Goal: Information Seeking & Learning: Check status

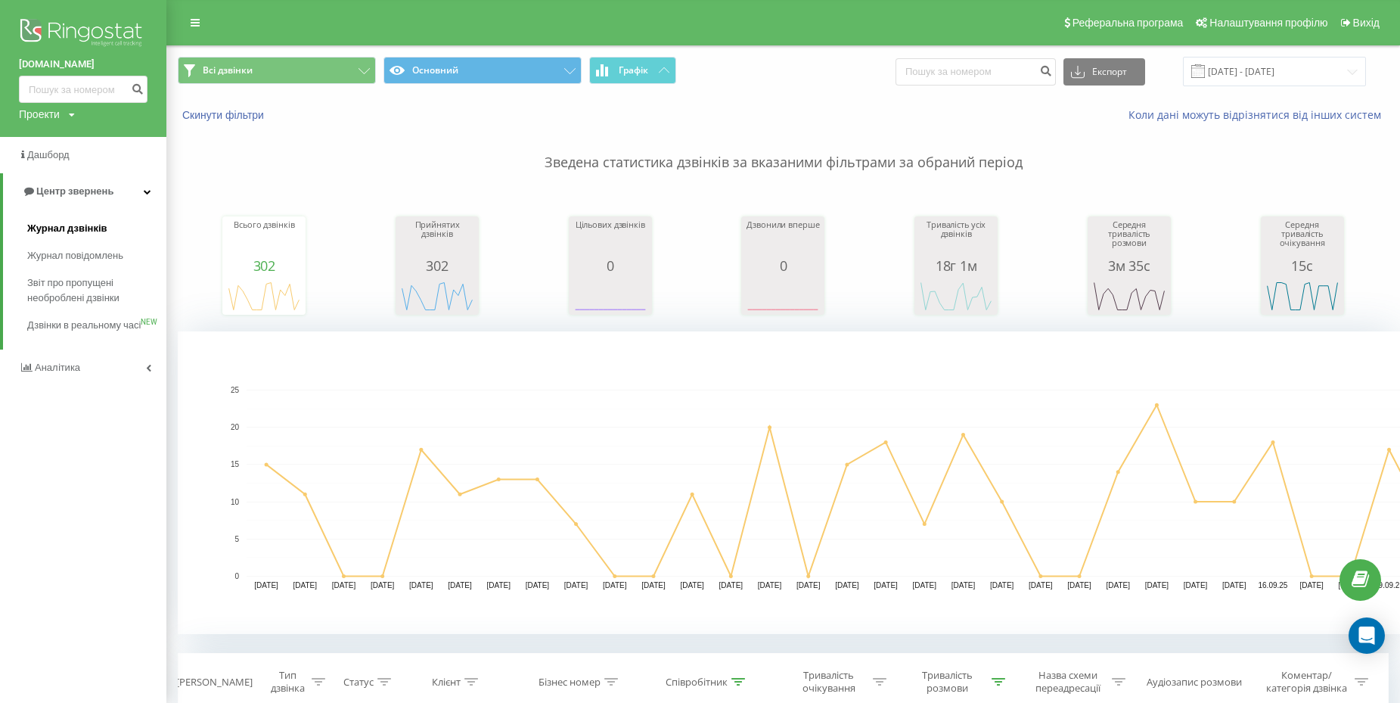
click at [90, 228] on span "Журнал дзвінків" at bounding box center [67, 228] width 80 height 15
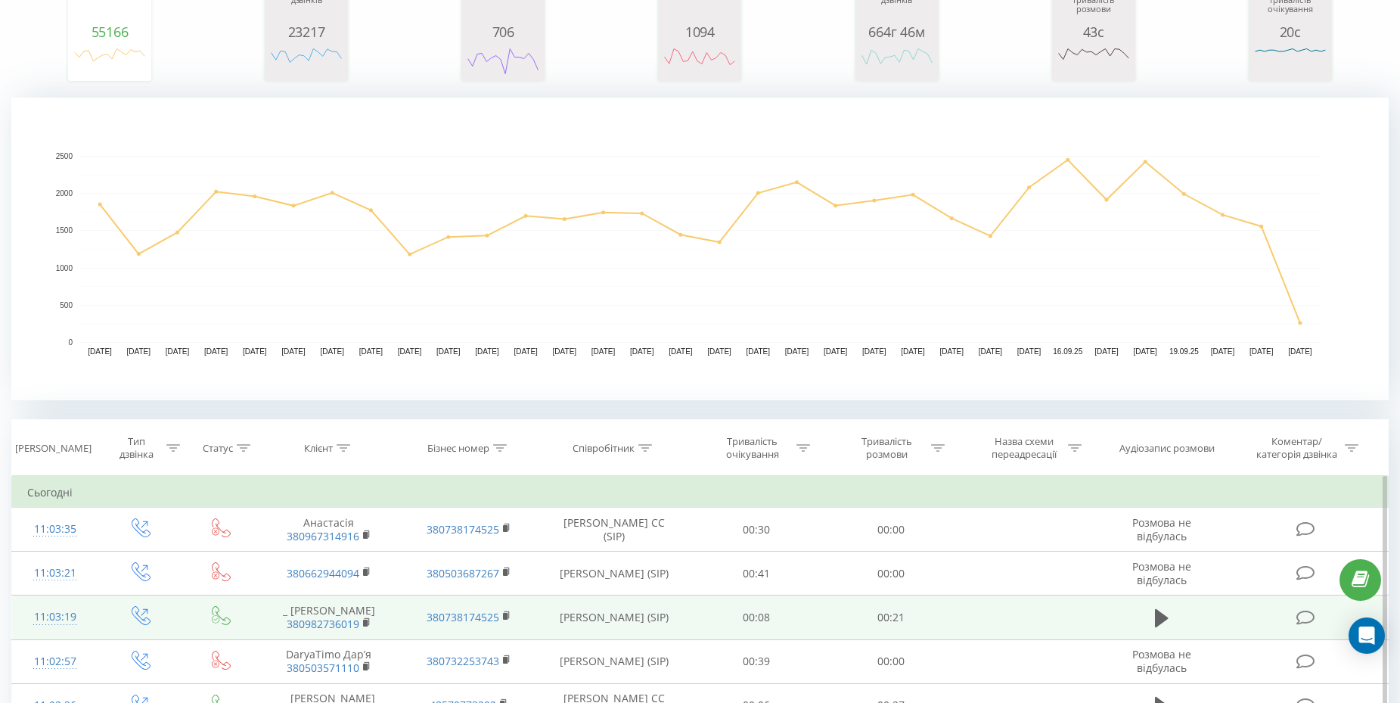
scroll to position [247, 0]
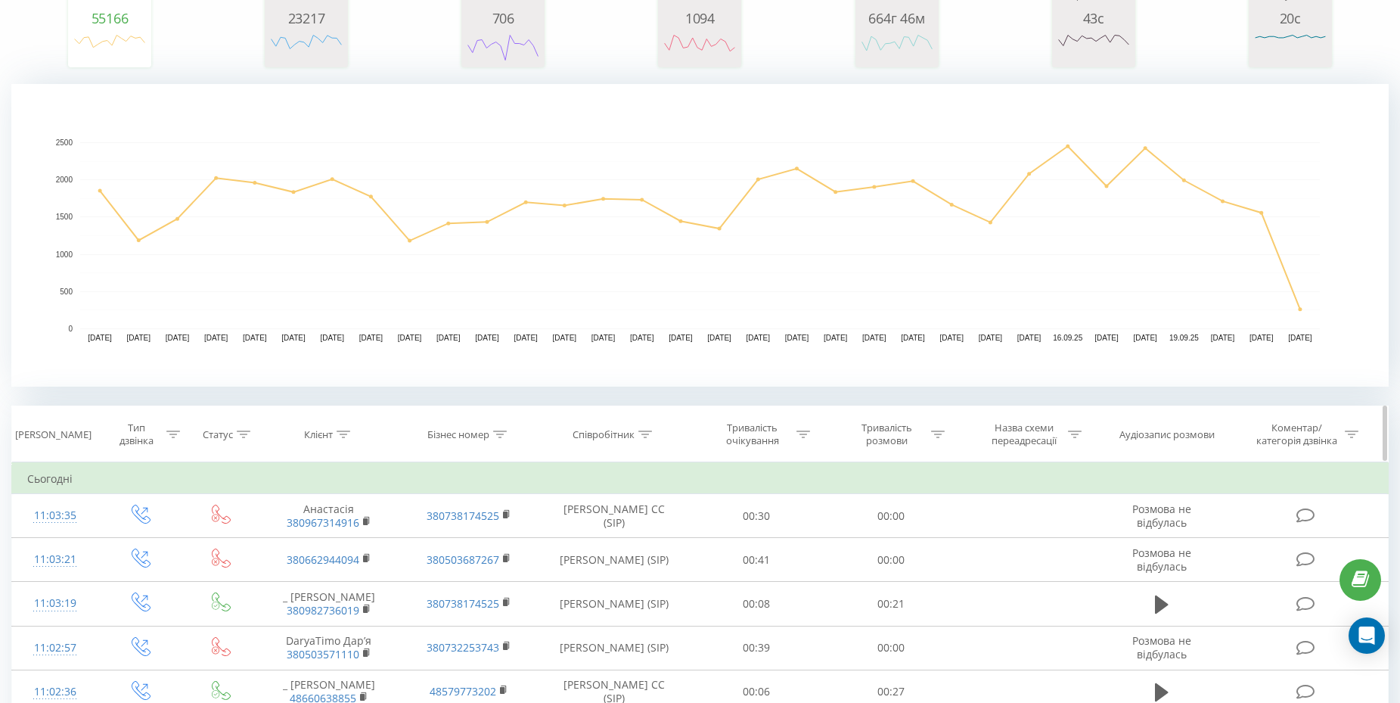
click at [643, 436] on icon at bounding box center [645, 434] width 14 height 8
click at [594, 547] on input "text" at bounding box center [614, 542] width 133 height 26
type input "[PERSON_NAME]"
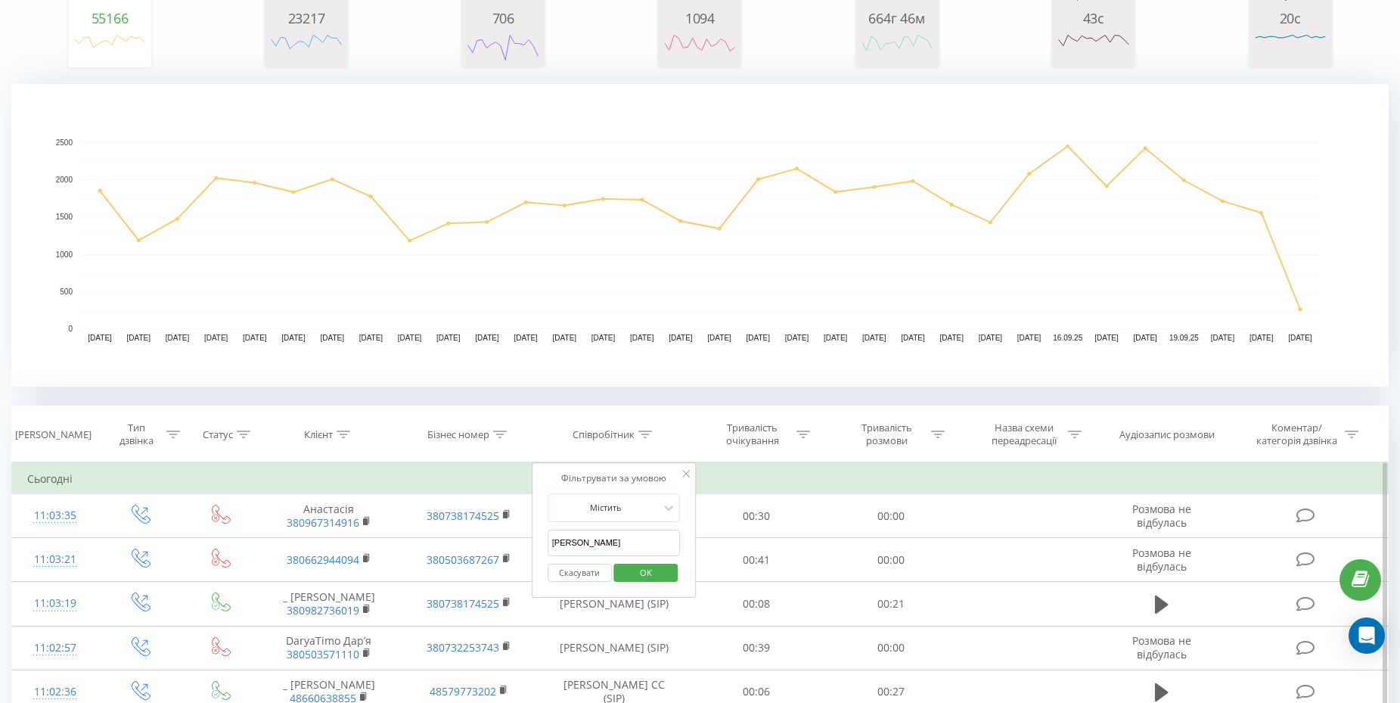
click at [647, 573] on span "OK" at bounding box center [646, 571] width 42 height 23
